Goal: Information Seeking & Learning: Learn about a topic

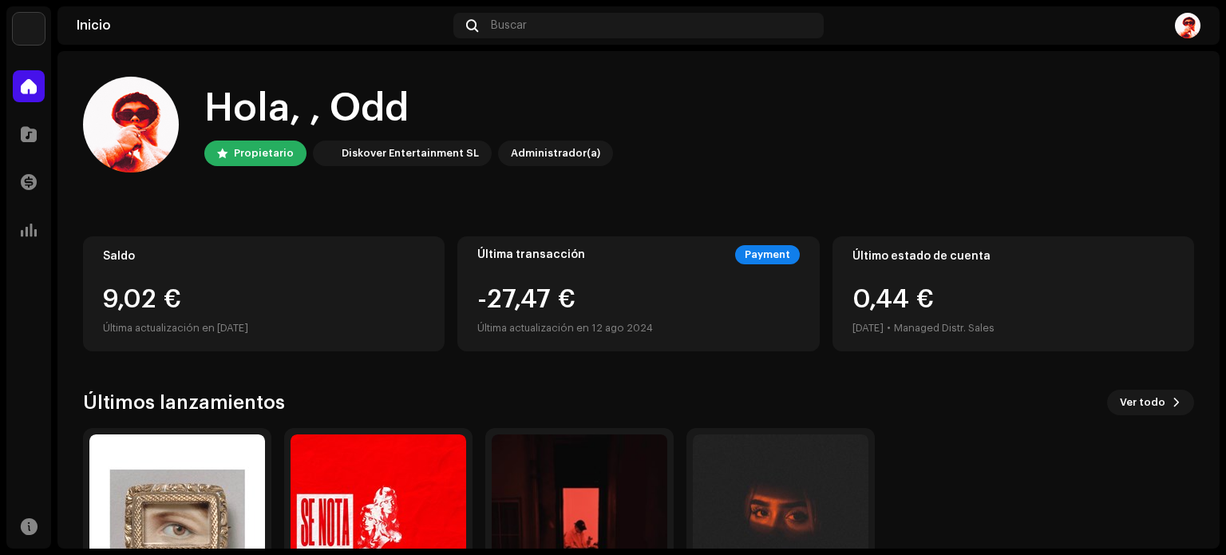
click at [967, 310] on div "0,44 € [DATE] • Managed Distr. Sales" at bounding box center [923, 312] width 142 height 51
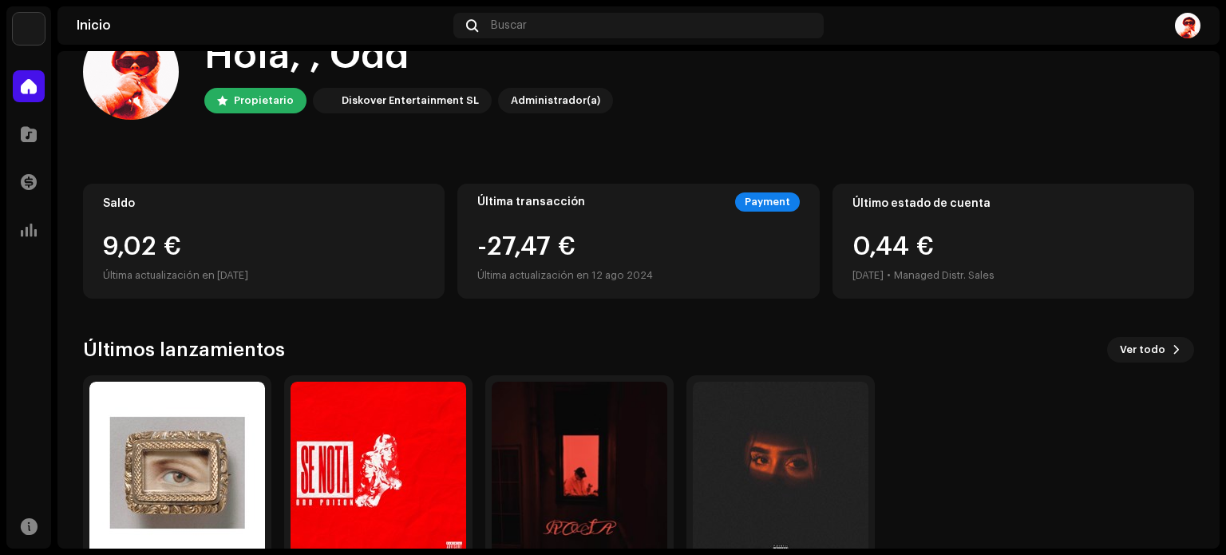
scroll to position [134, 0]
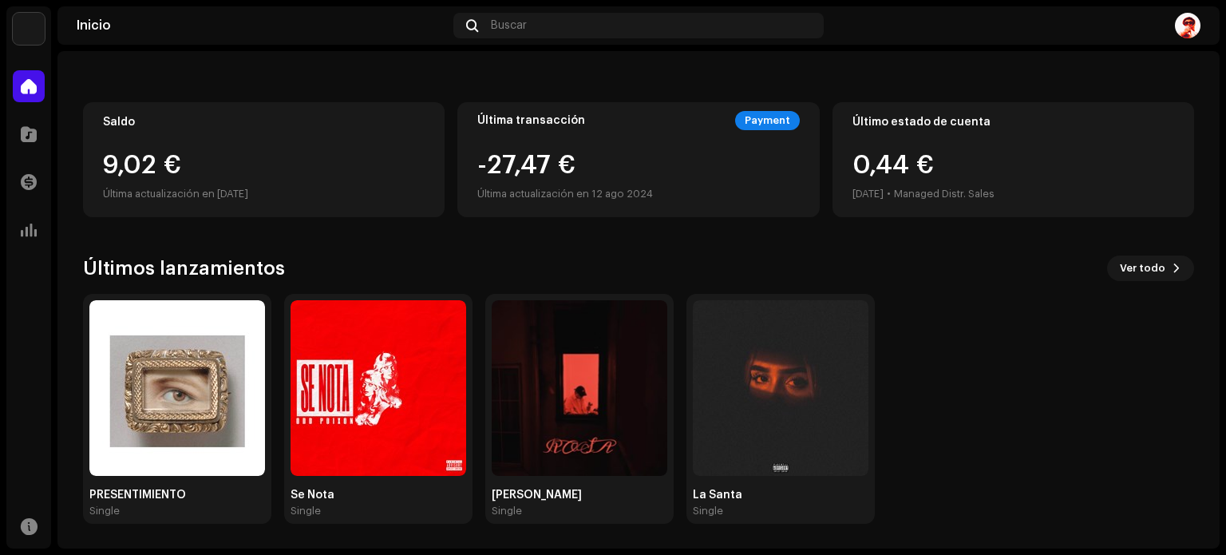
click at [227, 135] on div "Saldo 9,02 € Última actualización en [DATE]" at bounding box center [264, 159] width 362 height 115
click at [10, 228] on div "Estadísticas" at bounding box center [28, 230] width 45 height 45
click at [26, 227] on span at bounding box center [29, 229] width 16 height 13
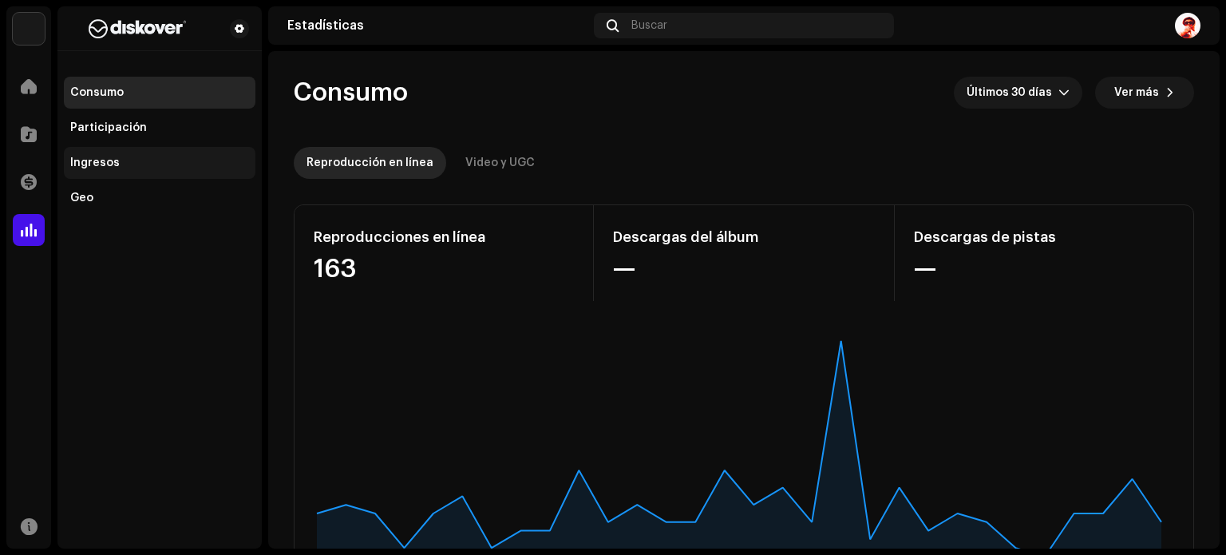
click at [141, 149] on div "Ingresos" at bounding box center [160, 163] width 192 height 32
